Goal: Find specific page/section: Find specific page/section

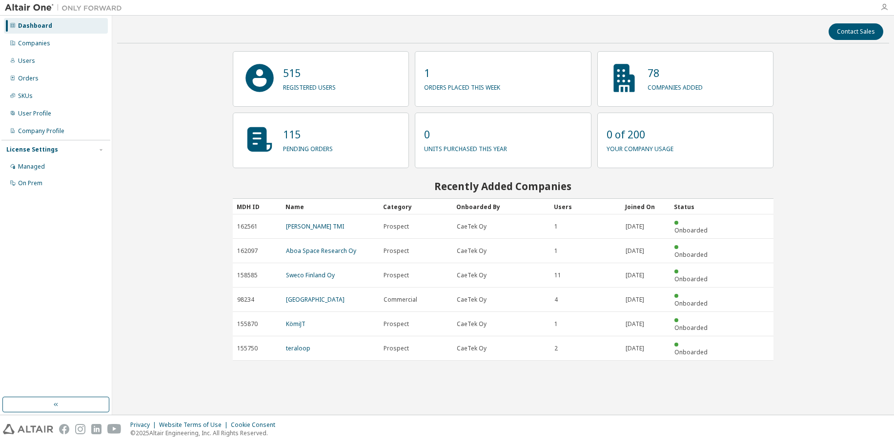
click at [882, 6] on icon "button" at bounding box center [884, 7] width 8 height 8
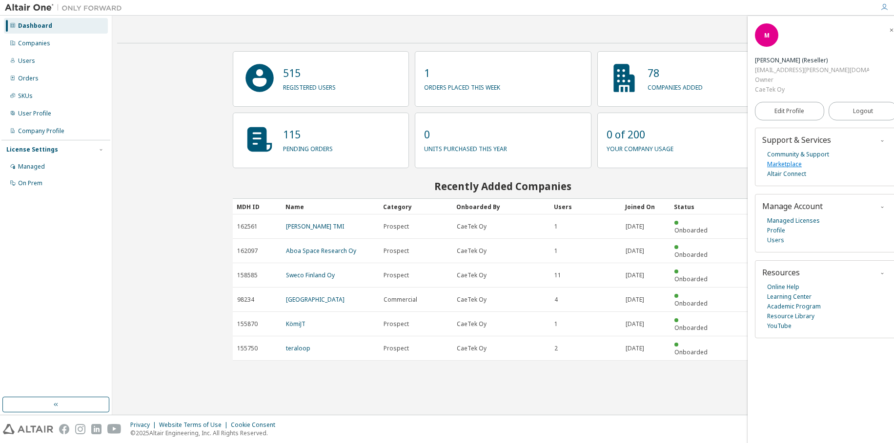
click at [778, 160] on link "Marketplace" at bounding box center [784, 165] width 35 height 10
